Goal: Information Seeking & Learning: Learn about a topic

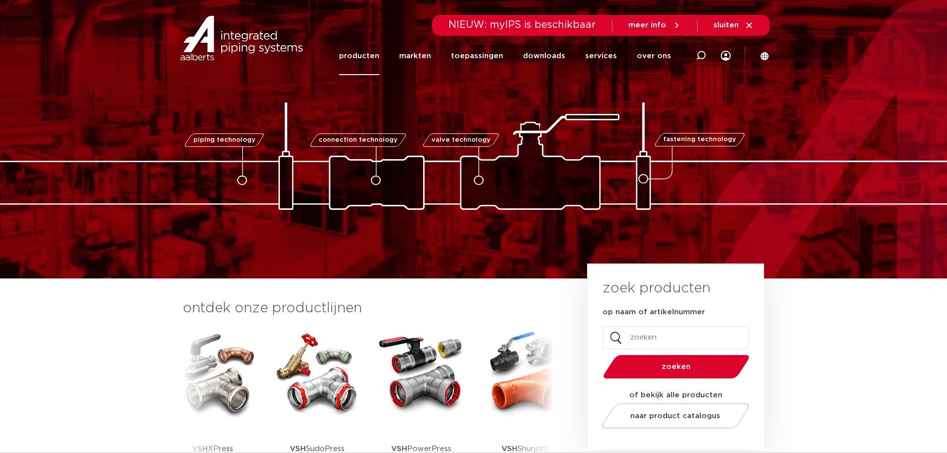
click at [379, 56] on link "producten" at bounding box center [359, 56] width 40 height 38
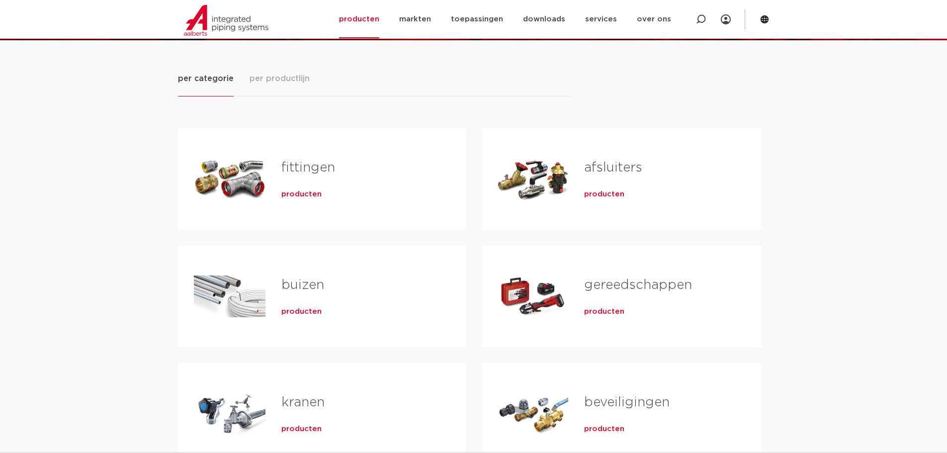
scroll to position [149, 0]
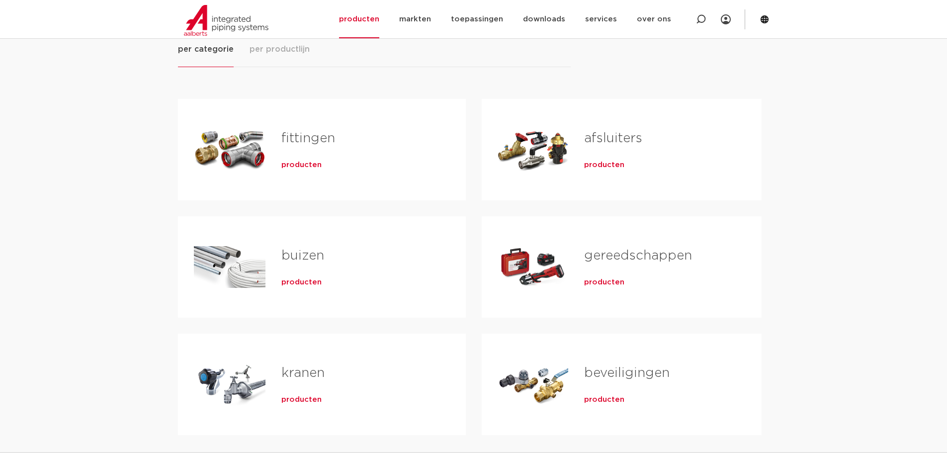
click at [301, 171] on div "fittingen producten" at bounding box center [358, 150] width 184 height 70
click at [310, 166] on span "producten" at bounding box center [301, 165] width 40 height 10
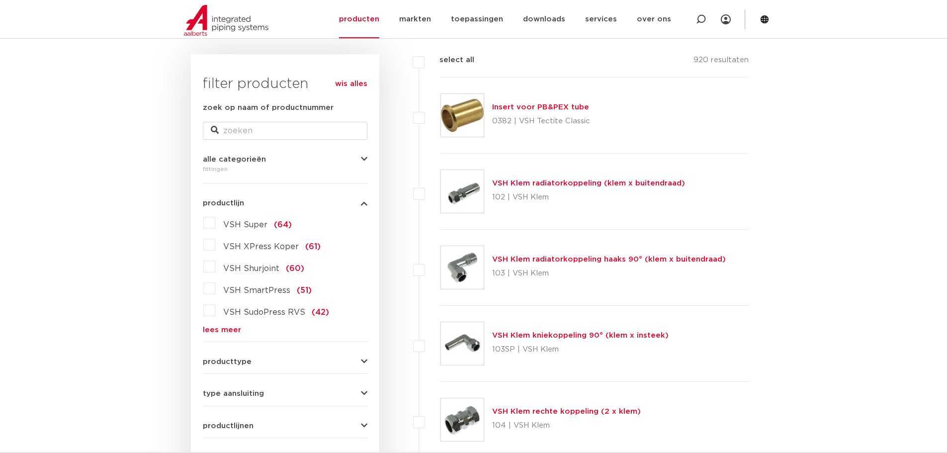
scroll to position [50, 0]
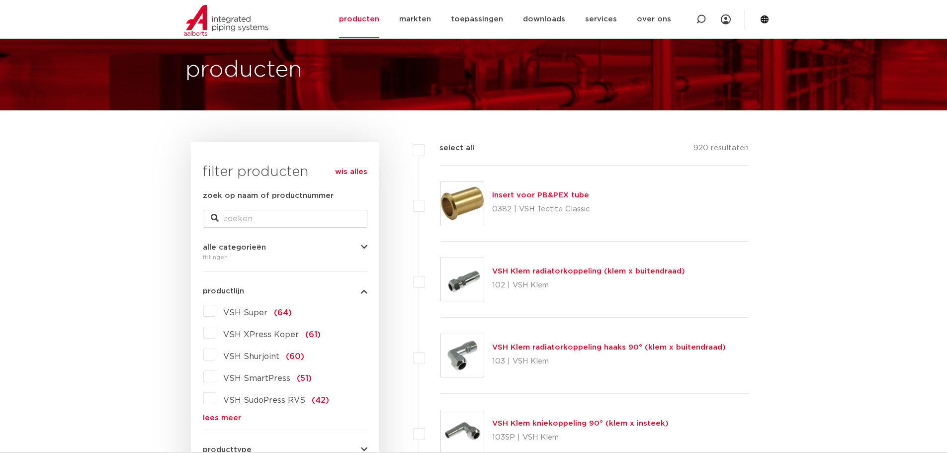
click at [228, 422] on form "zoek op naam of productnummer alle categorieën fittingen fittingen afsluiters b…" at bounding box center [285, 421] width 165 height 463
click at [231, 420] on link "lees meer" at bounding box center [285, 417] width 165 height 7
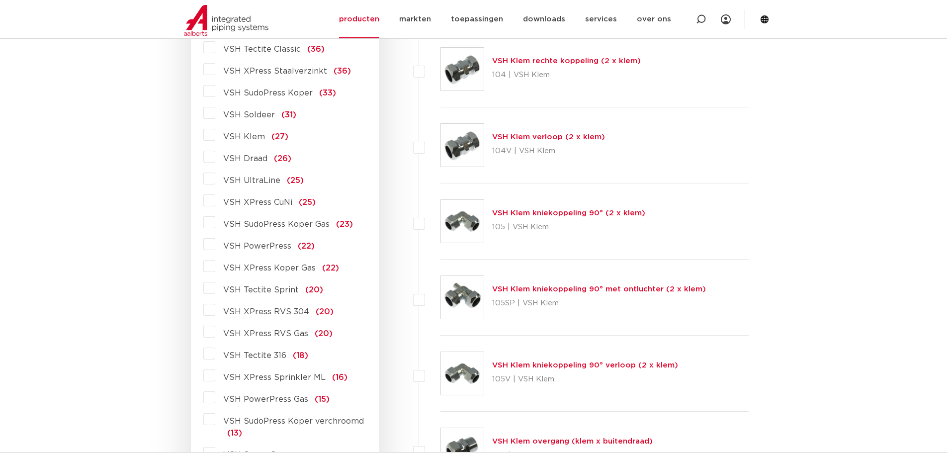
scroll to position [547, 0]
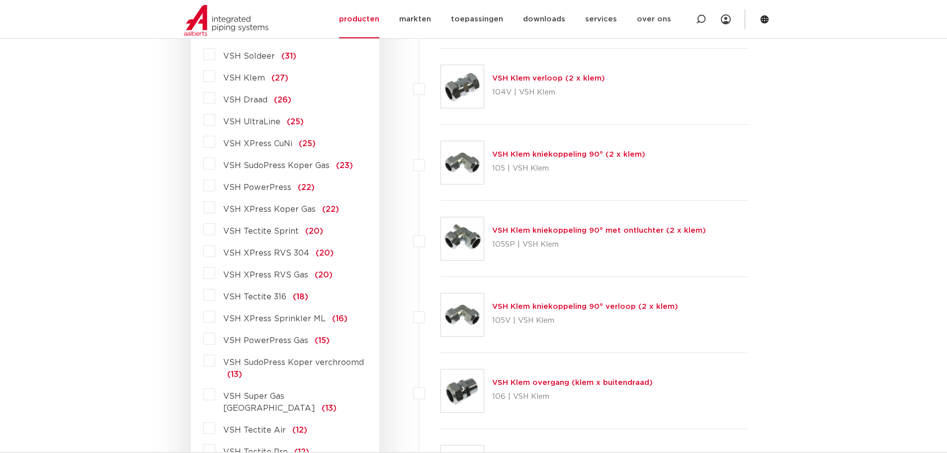
click at [295, 215] on label "VSH XPress Koper Gas (22)" at bounding box center [277, 207] width 124 height 16
click at [0, 0] on input "VSH XPress Koper Gas (22)" at bounding box center [0, 0] width 0 height 0
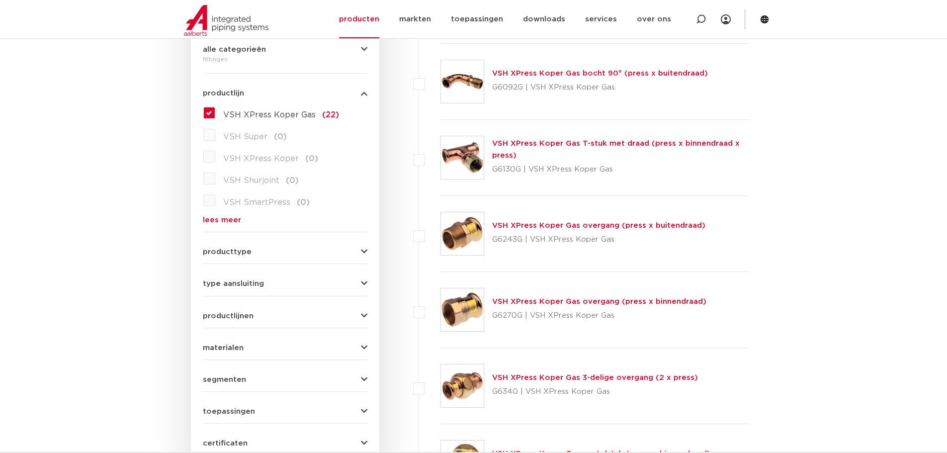
scroll to position [249, 0]
click at [457, 236] on img at bounding box center [462, 232] width 43 height 43
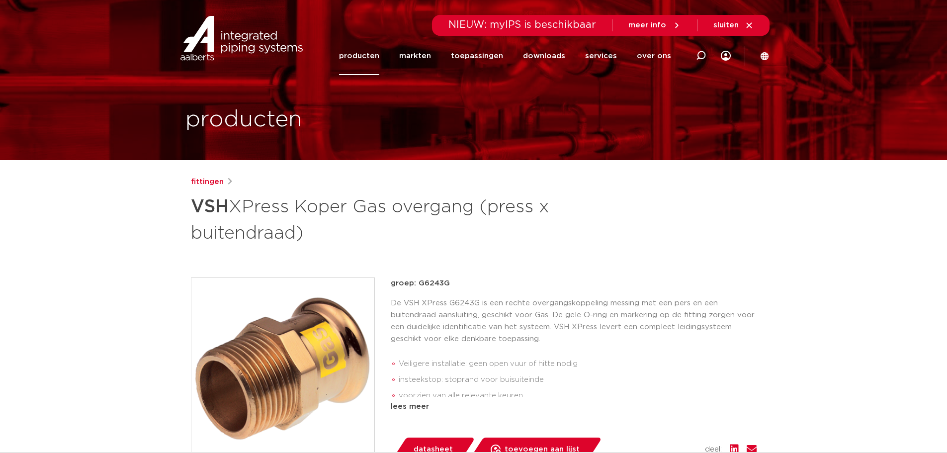
click at [561, 258] on div "fittingen VSH XPress Koper Gas overgang (press x buitendraad) groep: G6243G Vei…" at bounding box center [474, 414] width 582 height 476
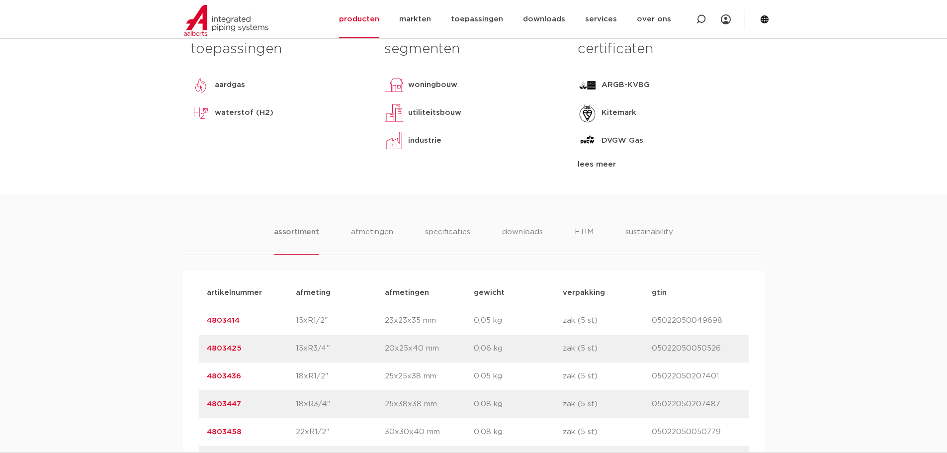
scroll to position [547, 0]
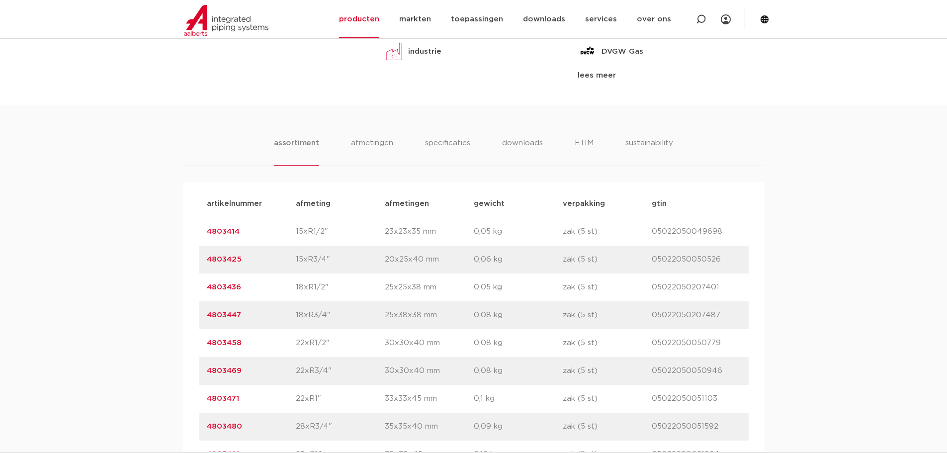
click at [451, 137] on div "assortiment [GEOGRAPHIC_DATA] specificaties downloads ETIM sustainability assor…" at bounding box center [473, 374] width 947 height 538
click at [450, 140] on li "specificaties" at bounding box center [448, 151] width 48 height 28
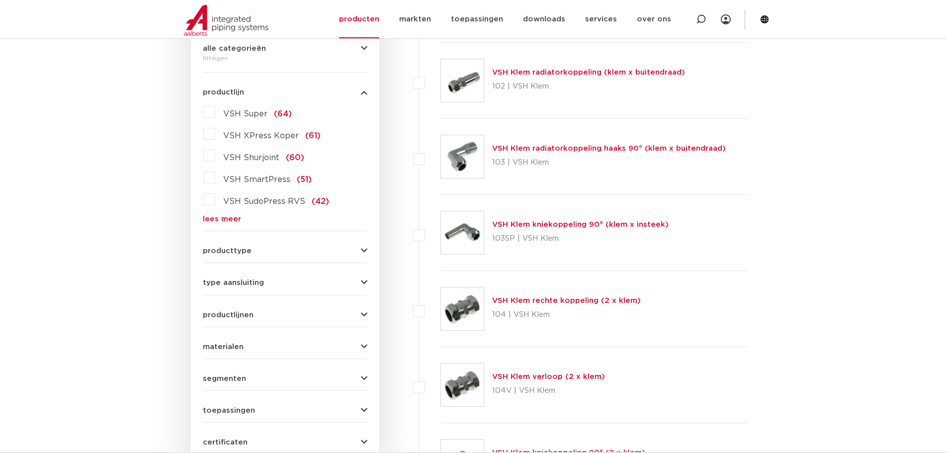
click at [212, 213] on div "VSH Super (64) VSH XPress Koper (61) VSH Shurjoint (60) VSH SmartPress (51) VSH…" at bounding box center [285, 163] width 165 height 119
click at [207, 217] on link "lees meer" at bounding box center [285, 218] width 165 height 7
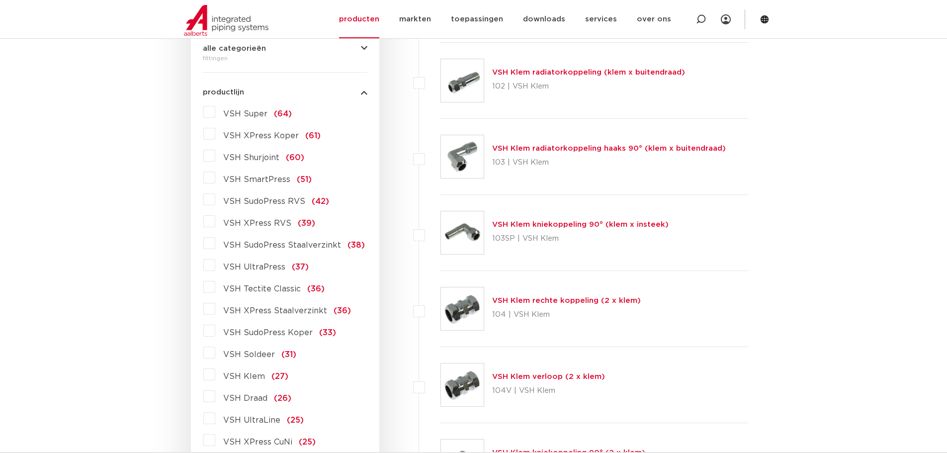
scroll to position [547, 0]
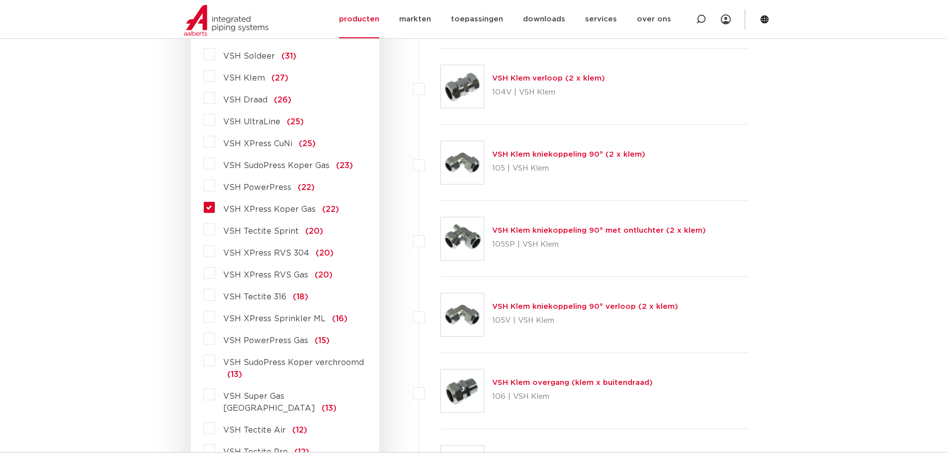
click at [218, 211] on label "VSH XPress Koper Gas (22)" at bounding box center [277, 207] width 124 height 16
click at [0, 0] on input "VSH XPress Koper Gas (22)" at bounding box center [0, 0] width 0 height 0
click at [239, 207] on span "VSH XPress Koper Gas" at bounding box center [269, 209] width 92 height 8
click at [0, 0] on input "VSH XPress Koper Gas (22)" at bounding box center [0, 0] width 0 height 0
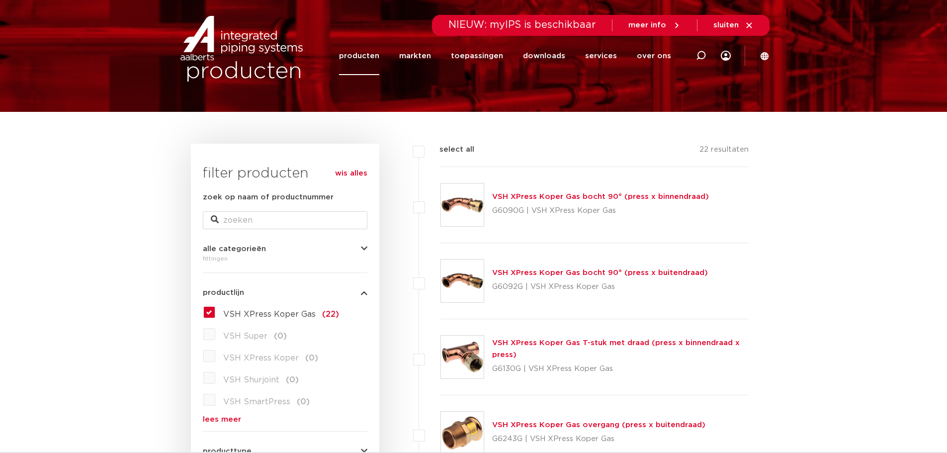
scroll to position [99, 0]
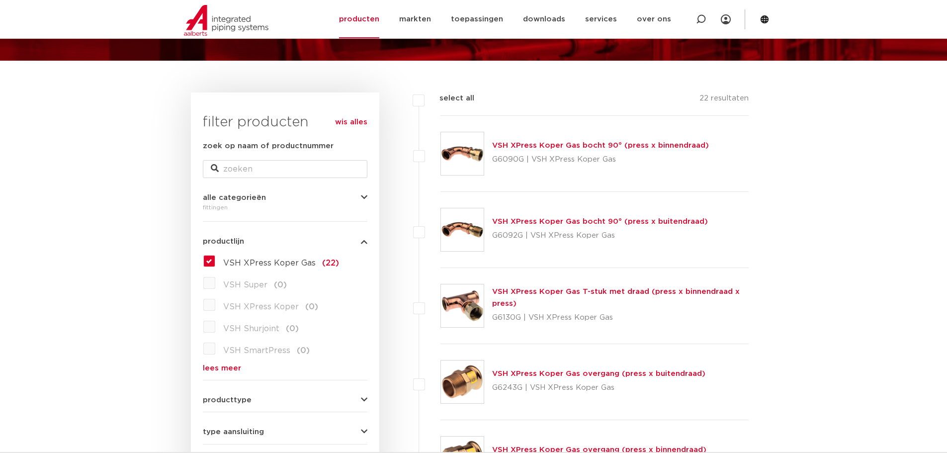
click at [456, 160] on img at bounding box center [462, 153] width 43 height 43
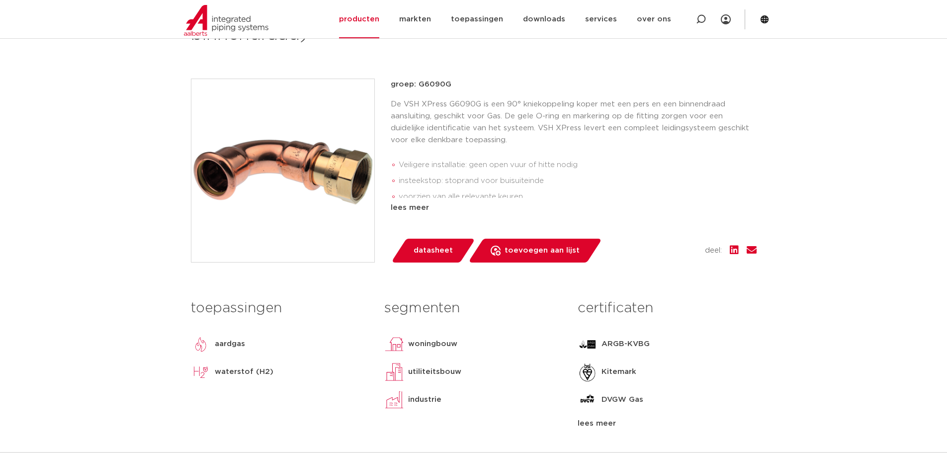
click at [755, 217] on div "groep: G6090G De VSH XPress G6090G is een 90° kniekoppeling koper met een pers …" at bounding box center [574, 171] width 366 height 184
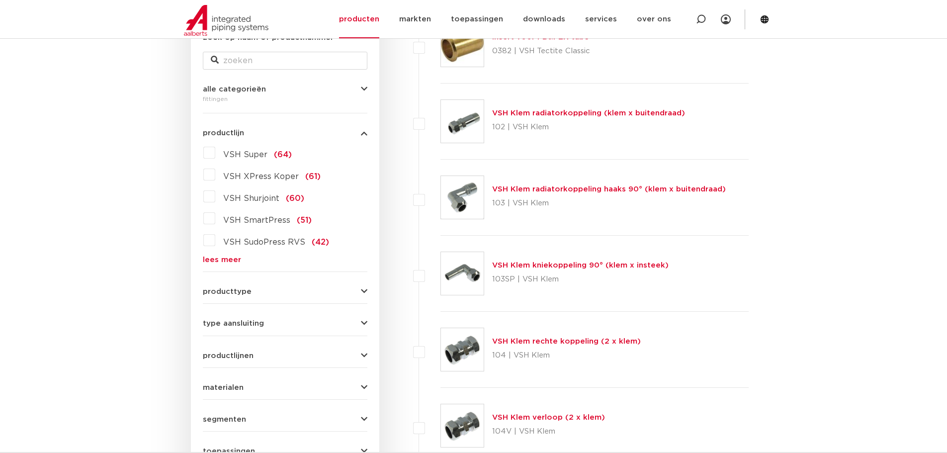
scroll to position [348, 0]
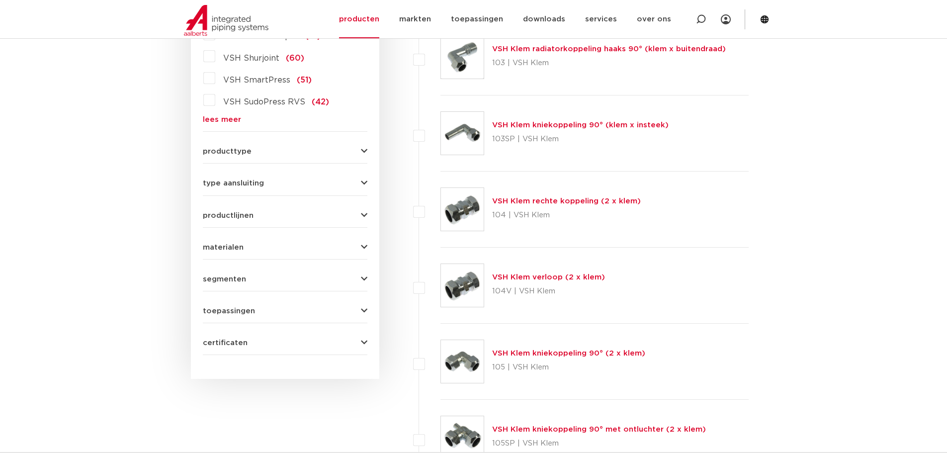
click at [225, 117] on link "lees meer" at bounding box center [285, 119] width 165 height 7
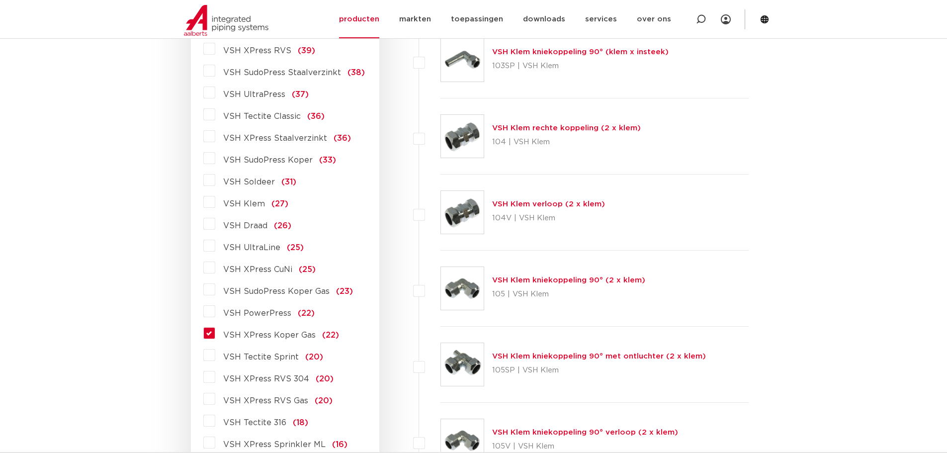
scroll to position [547, 0]
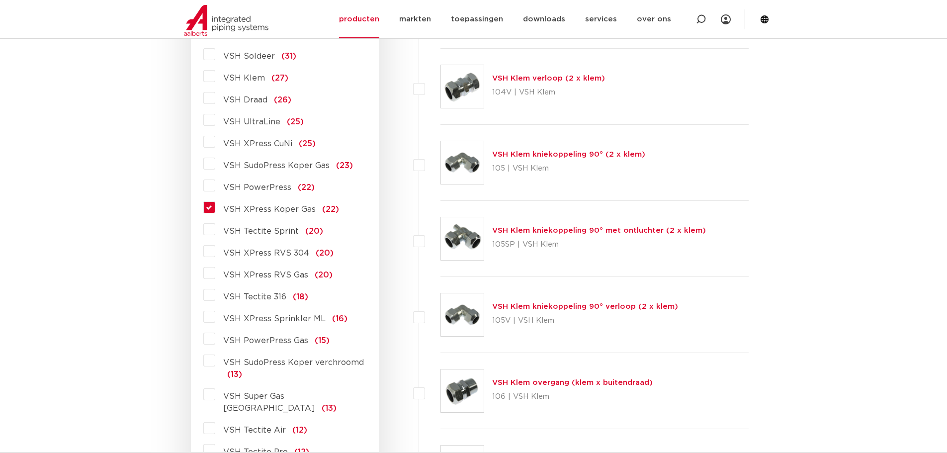
click at [245, 210] on span "VSH XPress Koper Gas" at bounding box center [269, 209] width 92 height 8
click at [0, 0] on input "VSH XPress Koper Gas (22)" at bounding box center [0, 0] width 0 height 0
click at [250, 209] on span "VSH XPress Koper Gas" at bounding box center [269, 209] width 92 height 8
click at [0, 0] on input "VSH XPress Koper Gas (22)" at bounding box center [0, 0] width 0 height 0
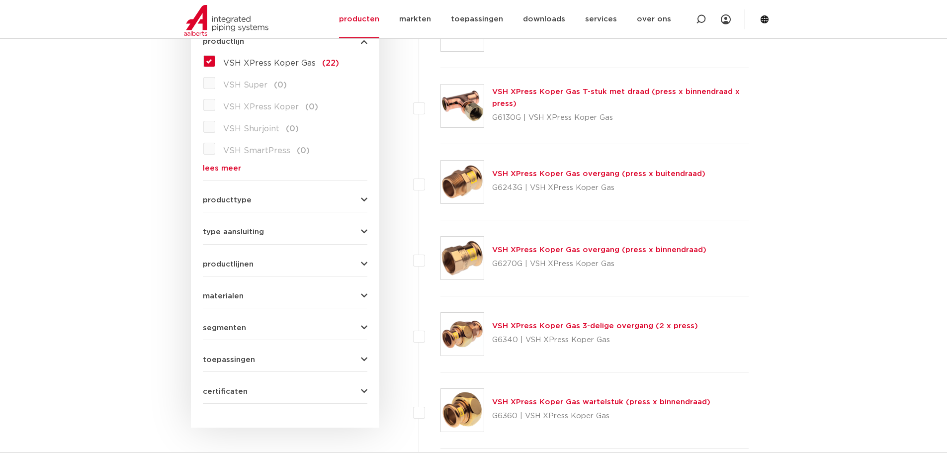
scroll to position [348, 0]
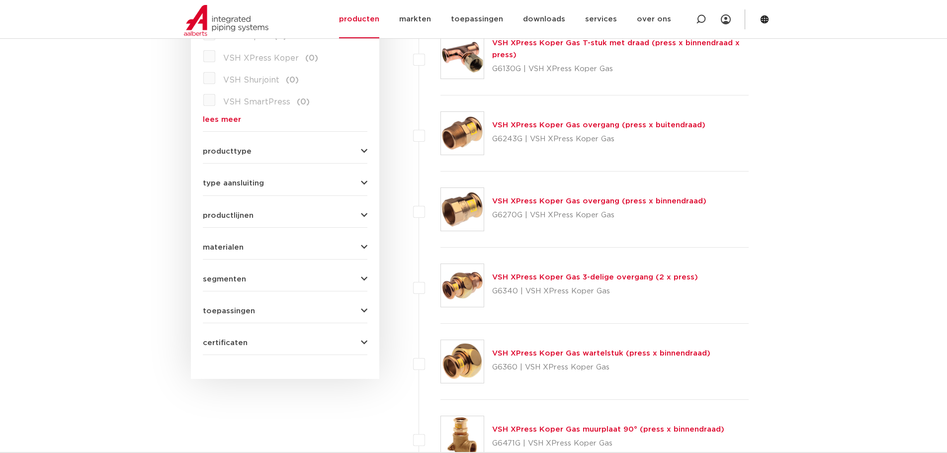
click at [463, 199] on img at bounding box center [462, 209] width 43 height 43
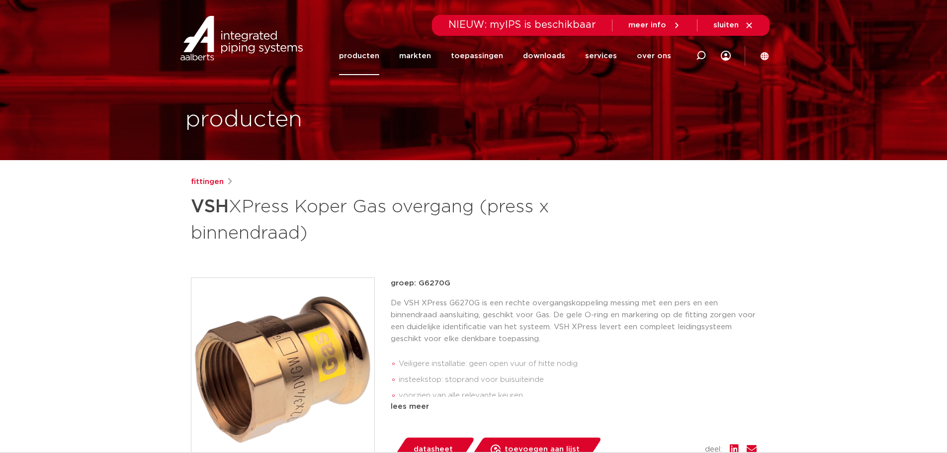
click at [557, 256] on div "fittingen VSH XPress Koper Gas overgang (press x binnendraad) groep: G6270G Vei…" at bounding box center [474, 414] width 582 height 476
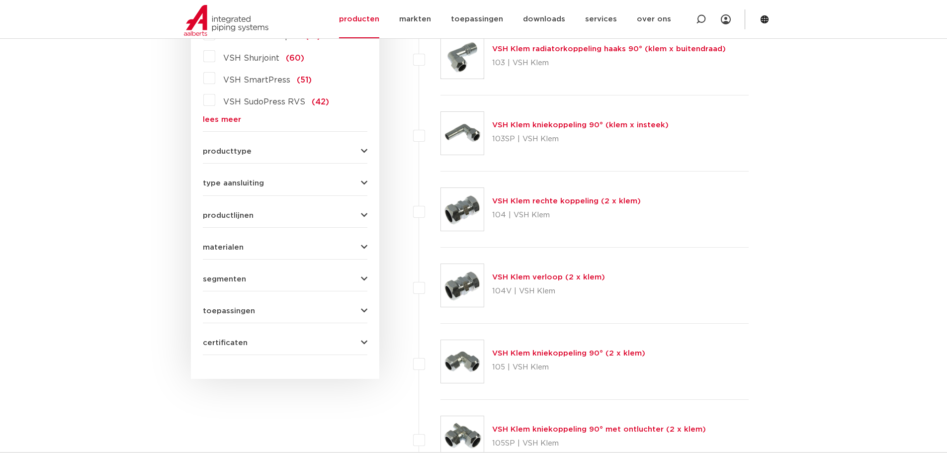
scroll to position [199, 0]
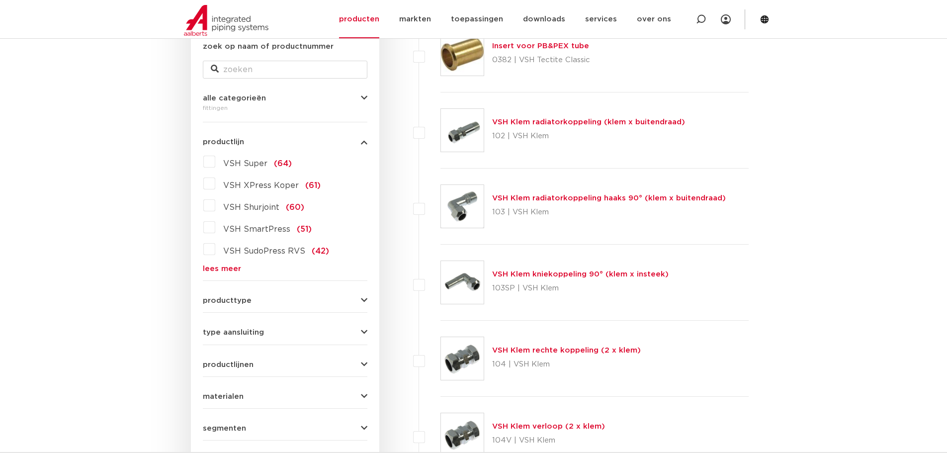
click at [210, 277] on form "zoek op naam of productnummer alle categorieën [GEOGRAPHIC_DATA] [GEOGRAPHIC_DA…" at bounding box center [285, 272] width 165 height 463
click at [224, 272] on link "lees meer" at bounding box center [285, 268] width 165 height 7
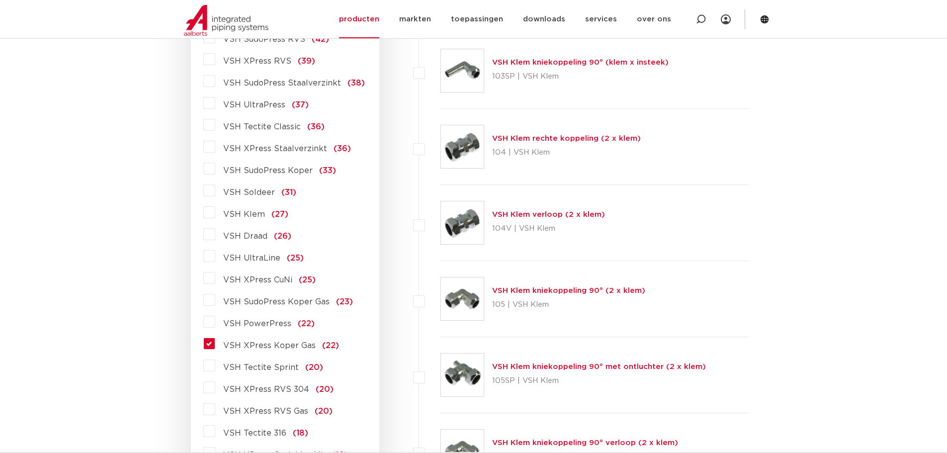
scroll to position [448, 0]
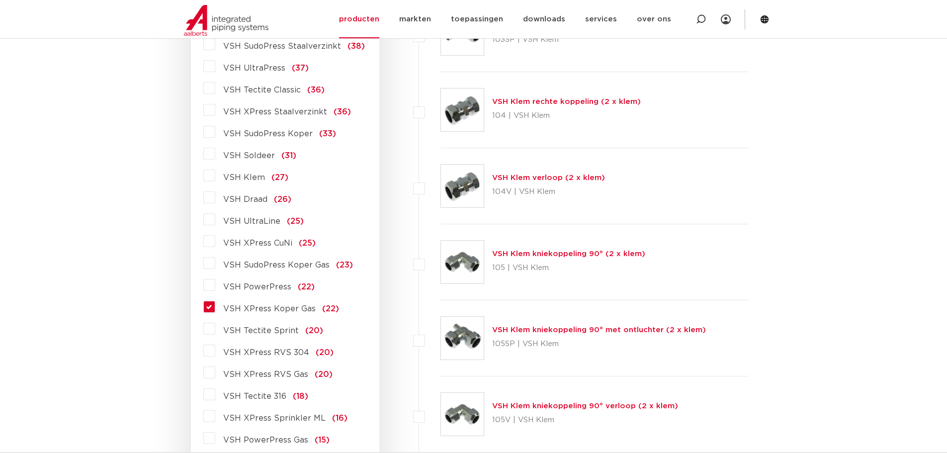
click at [248, 307] on span "VSH XPress Koper Gas" at bounding box center [269, 309] width 92 height 8
click at [0, 0] on input "VSH XPress Koper Gas (22)" at bounding box center [0, 0] width 0 height 0
click at [252, 307] on span "VSH XPress Koper Gas" at bounding box center [269, 309] width 92 height 8
click at [0, 0] on input "VSH XPress Koper Gas (22)" at bounding box center [0, 0] width 0 height 0
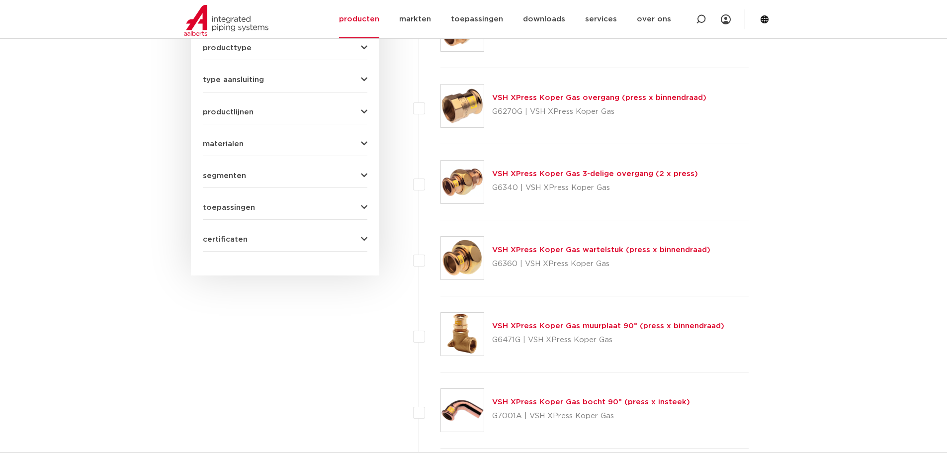
scroll to position [448, 0]
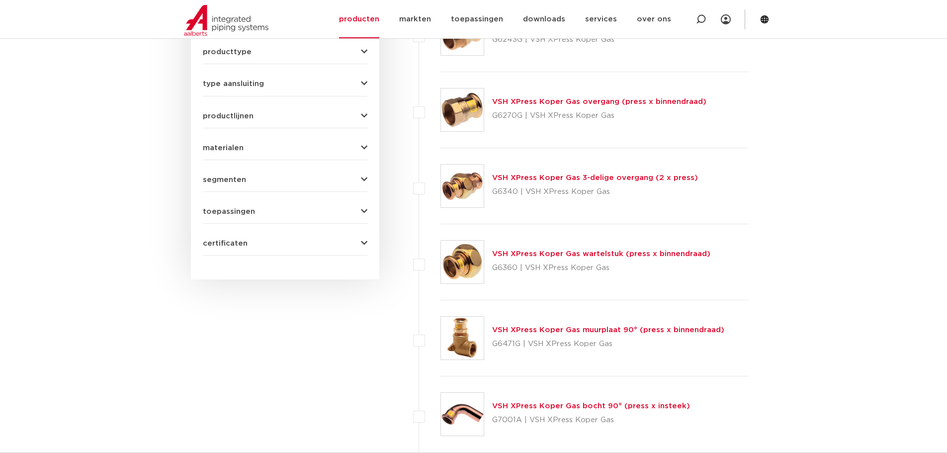
click at [463, 177] on img at bounding box center [462, 186] width 43 height 43
